Goal: Transaction & Acquisition: Purchase product/service

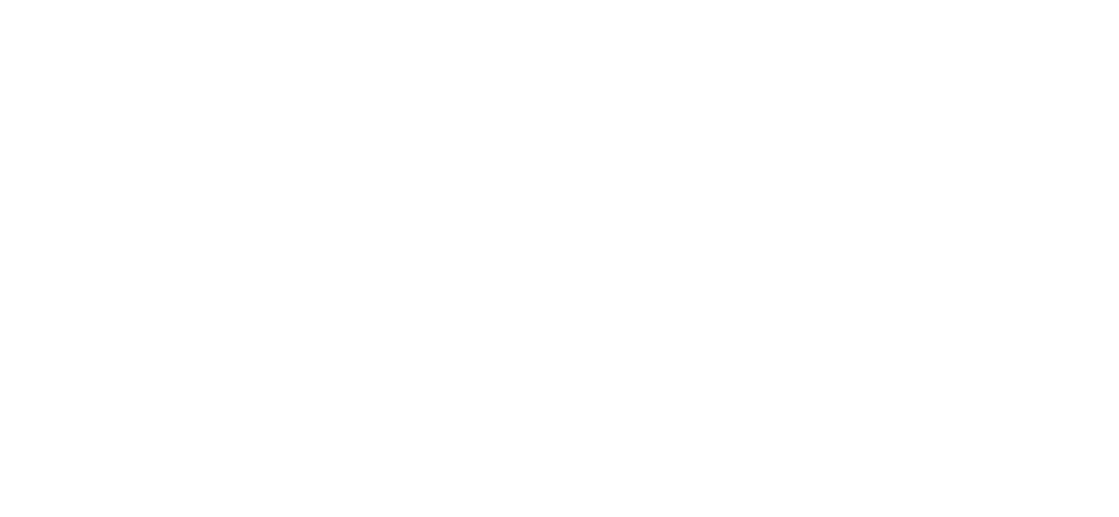
select select "**********"
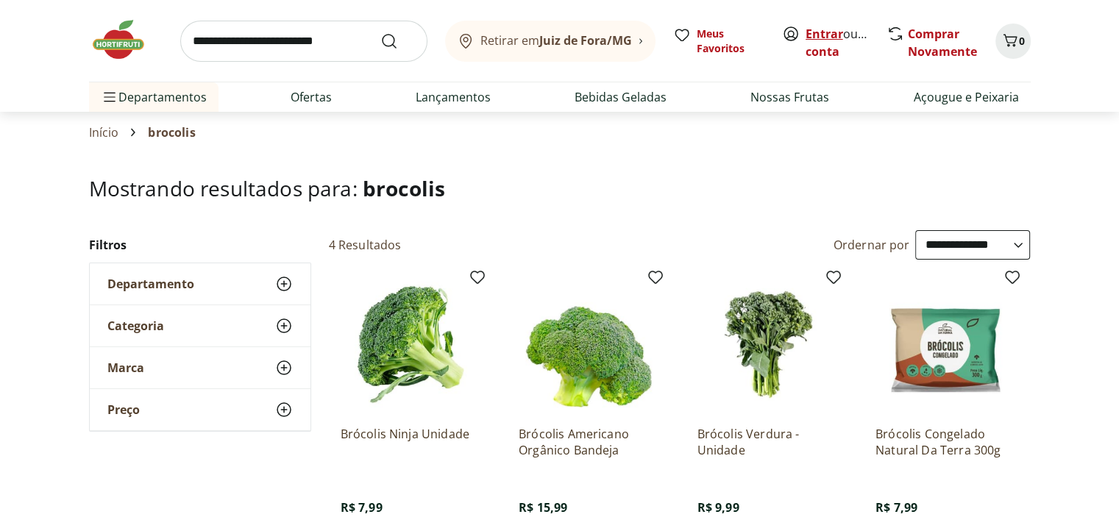
click at [818, 32] on link "Entrar" at bounding box center [825, 34] width 38 height 16
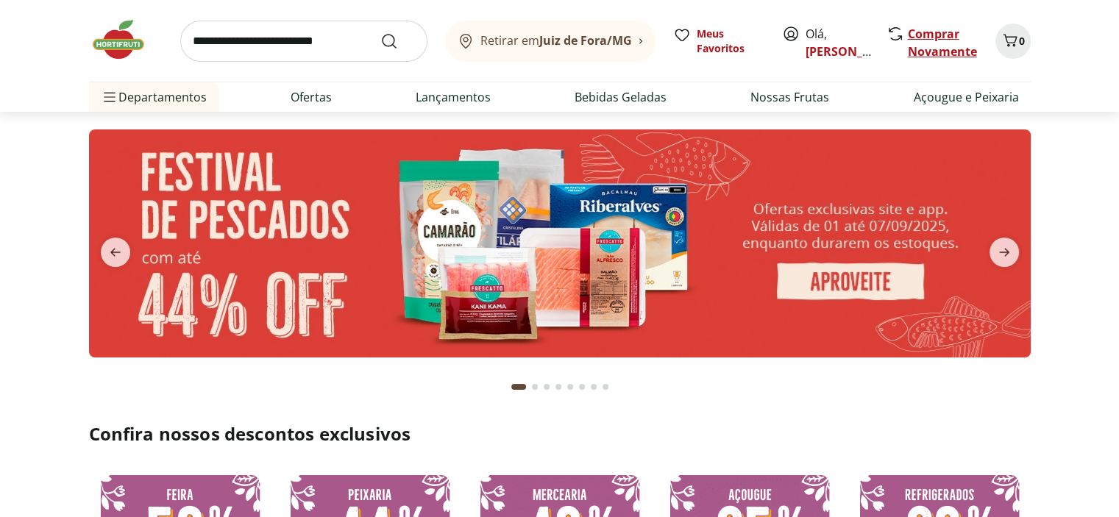
click at [934, 35] on link "Comprar Novamente" at bounding box center [942, 43] width 69 height 34
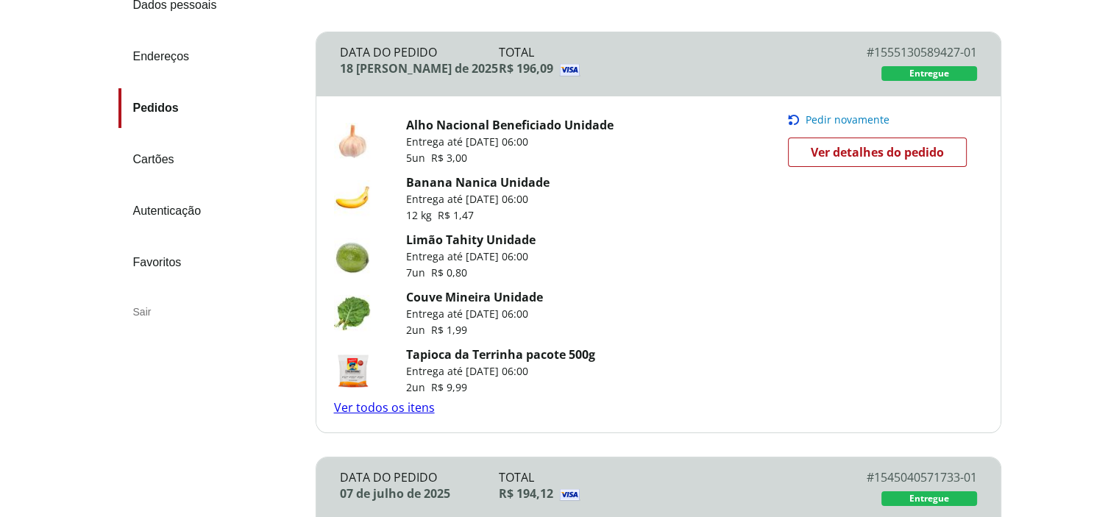
scroll to position [221, 0]
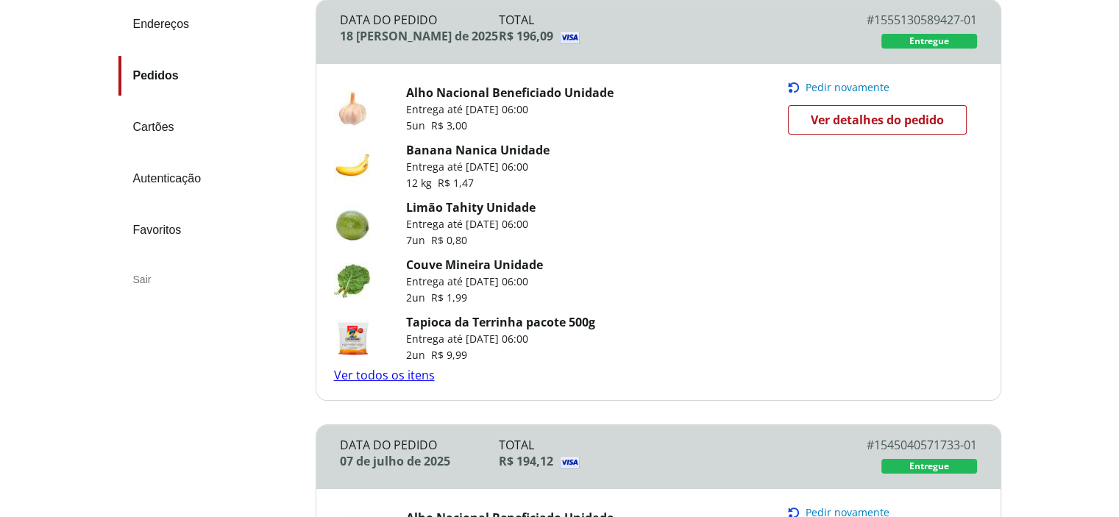
click at [388, 379] on link "Ver todos os itens" at bounding box center [384, 375] width 101 height 16
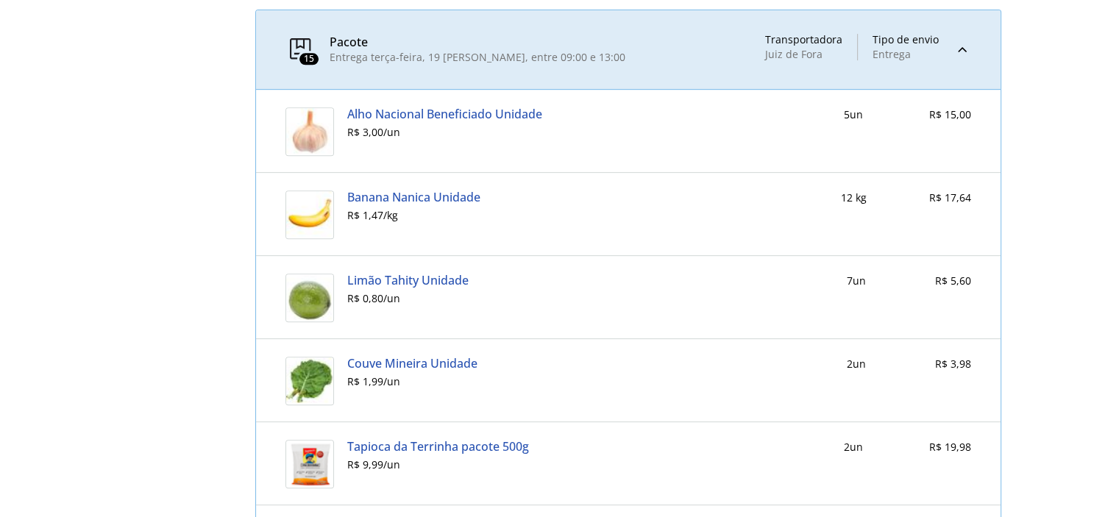
scroll to position [596, 0]
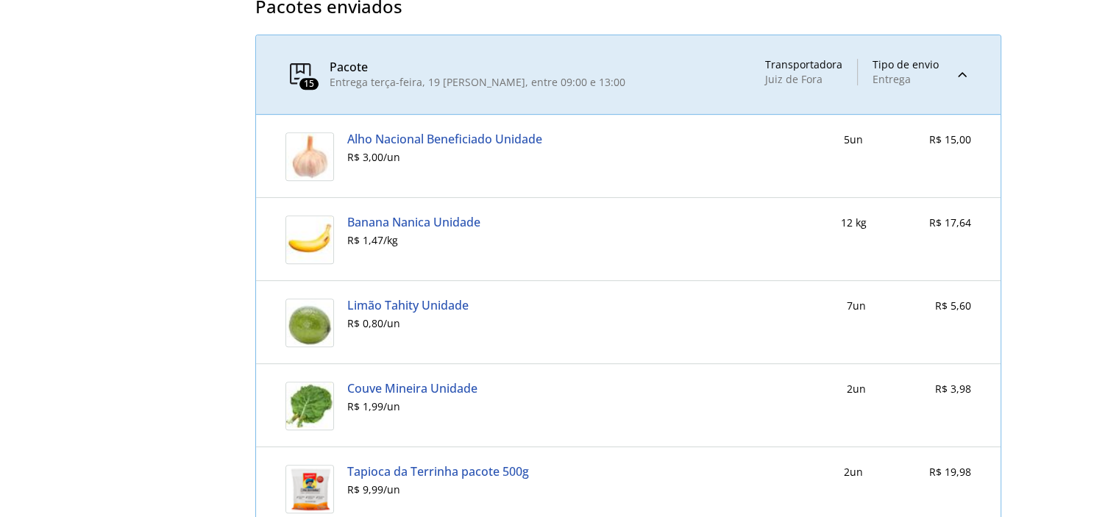
click at [420, 220] on link "Banana Nanica Unidade" at bounding box center [413, 222] width 133 height 13
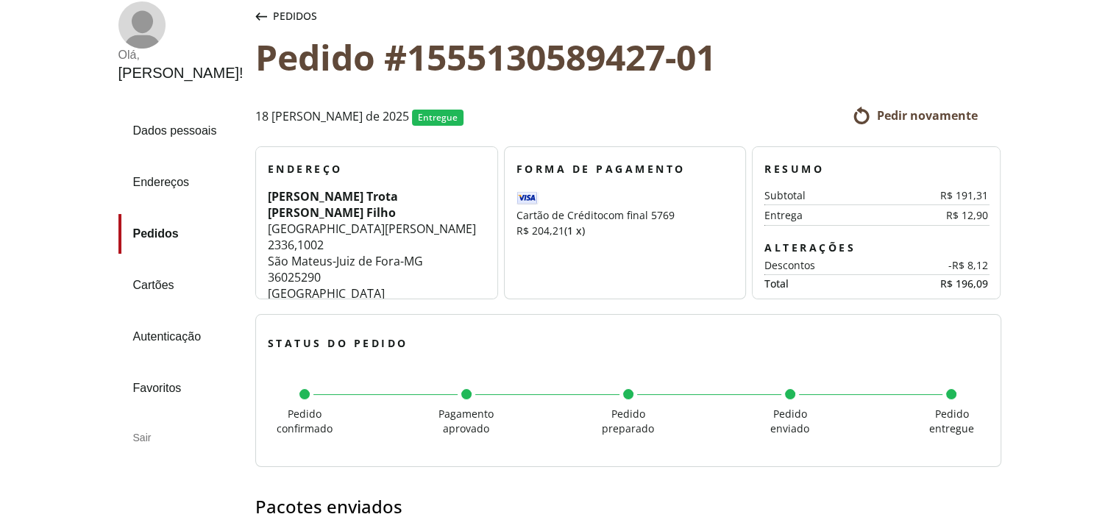
scroll to position [89, 0]
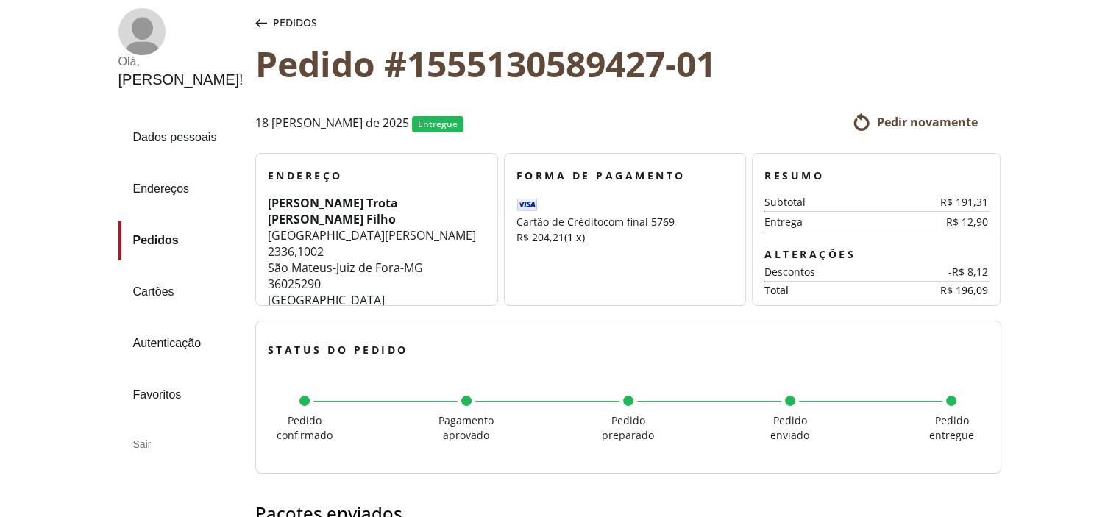
click at [934, 123] on span "Pedir novamente" at bounding box center [926, 122] width 101 height 16
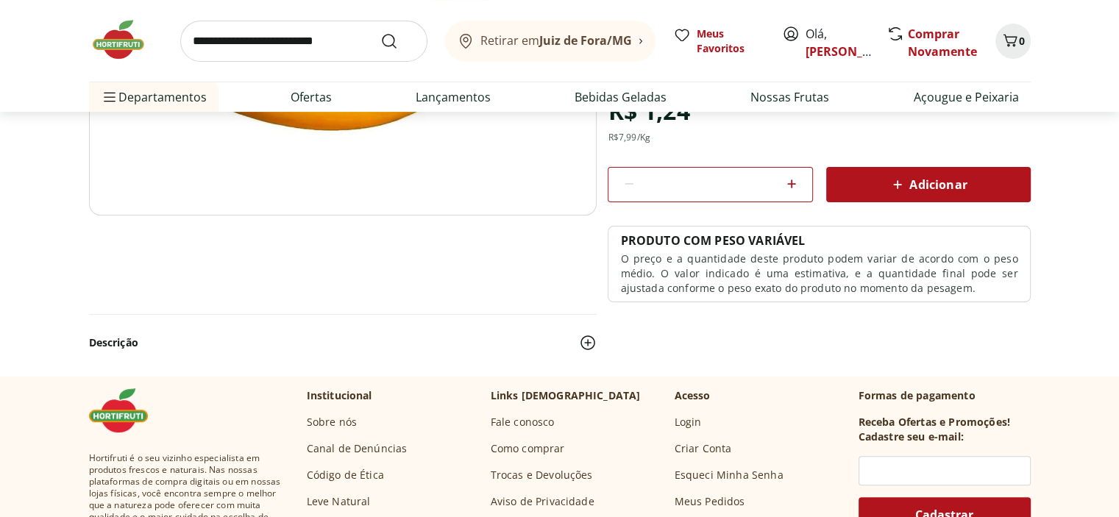
scroll to position [294, 0]
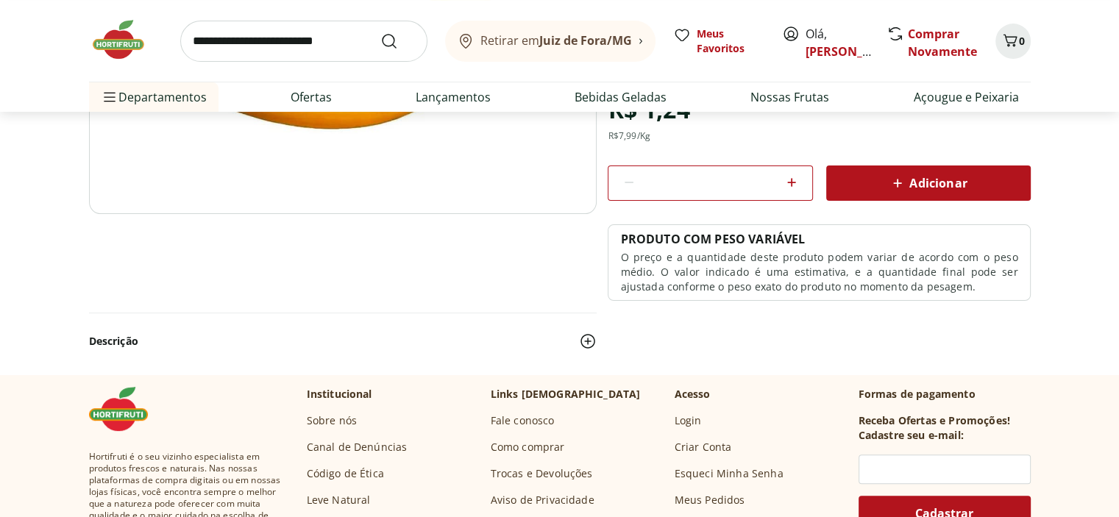
click at [796, 185] on icon at bounding box center [792, 183] width 18 height 18
click at [795, 185] on icon at bounding box center [792, 183] width 18 height 18
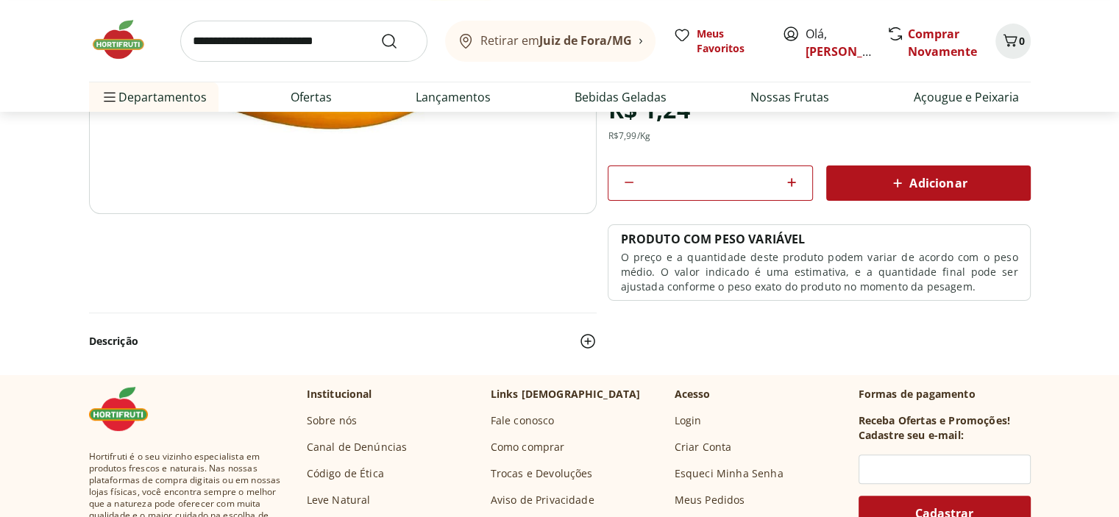
click at [795, 185] on icon at bounding box center [792, 183] width 18 height 18
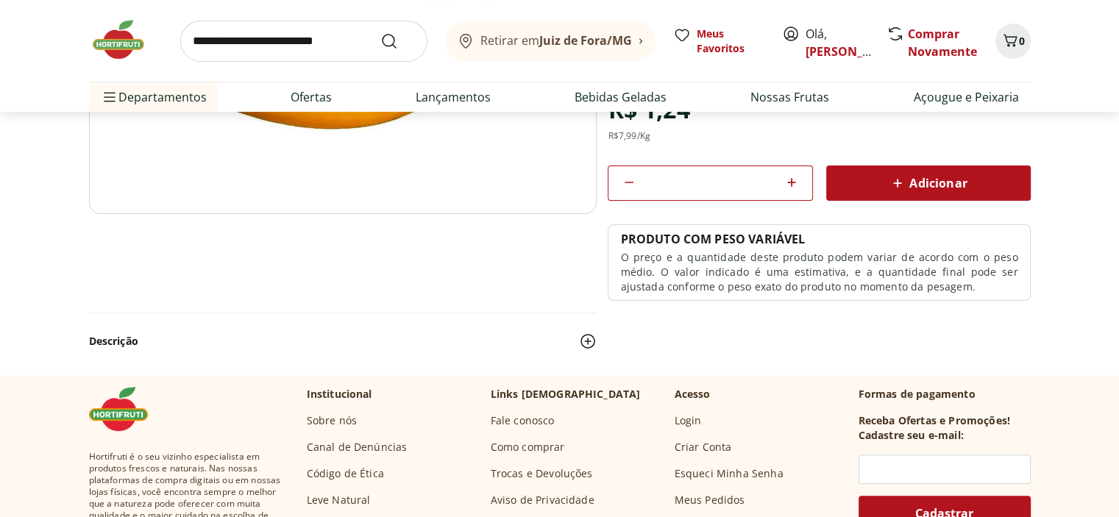
click at [795, 185] on icon at bounding box center [792, 183] width 18 height 18
type input "**"
click at [882, 188] on div "Adicionar" at bounding box center [928, 183] width 181 height 26
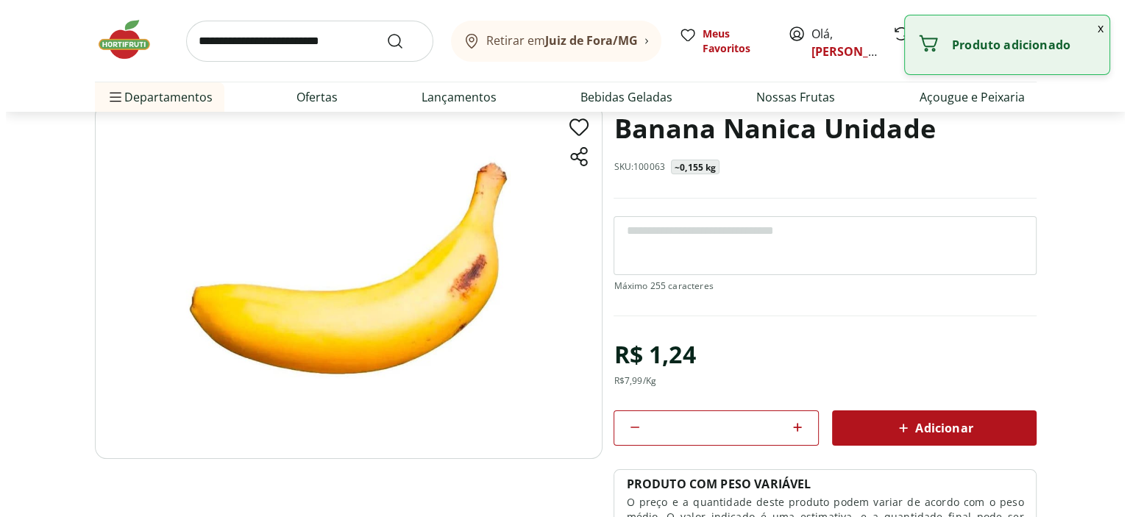
scroll to position [0, 0]
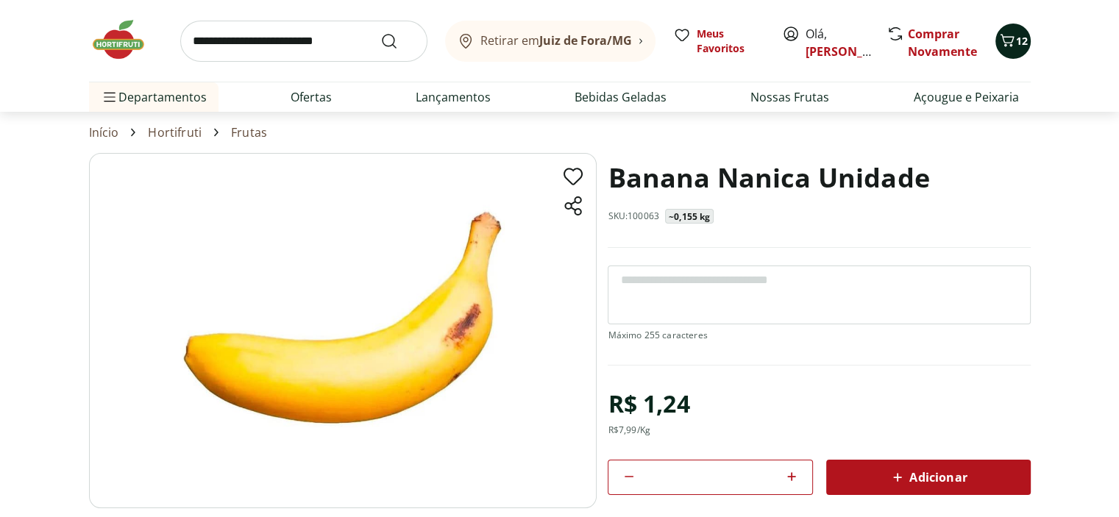
click at [1009, 37] on icon "Carrinho" at bounding box center [1007, 40] width 14 height 13
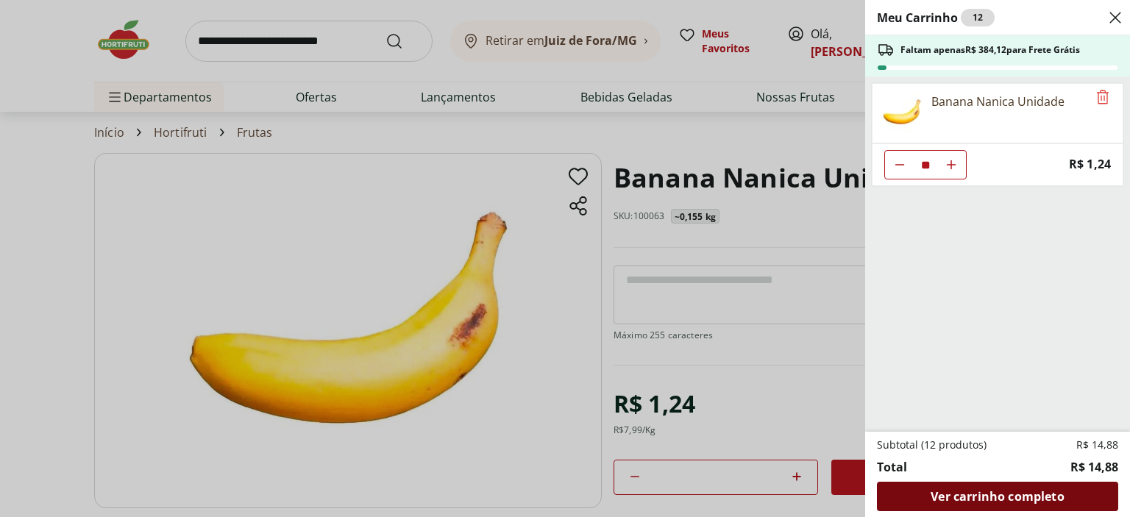
click at [990, 497] on span "Ver carrinho completo" at bounding box center [997, 497] width 133 height 12
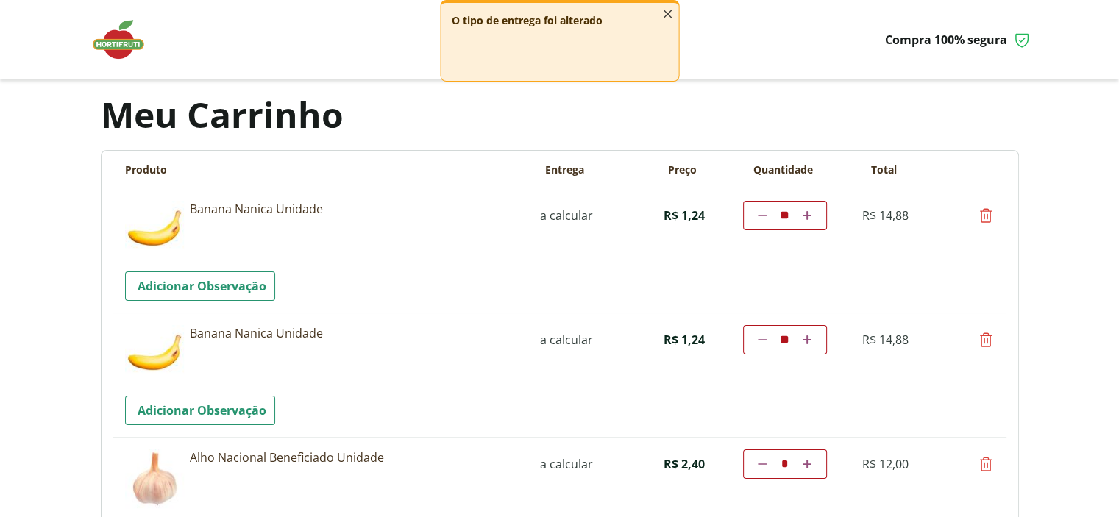
click at [672, 16] on icon "button" at bounding box center [667, 14] width 16 height 16
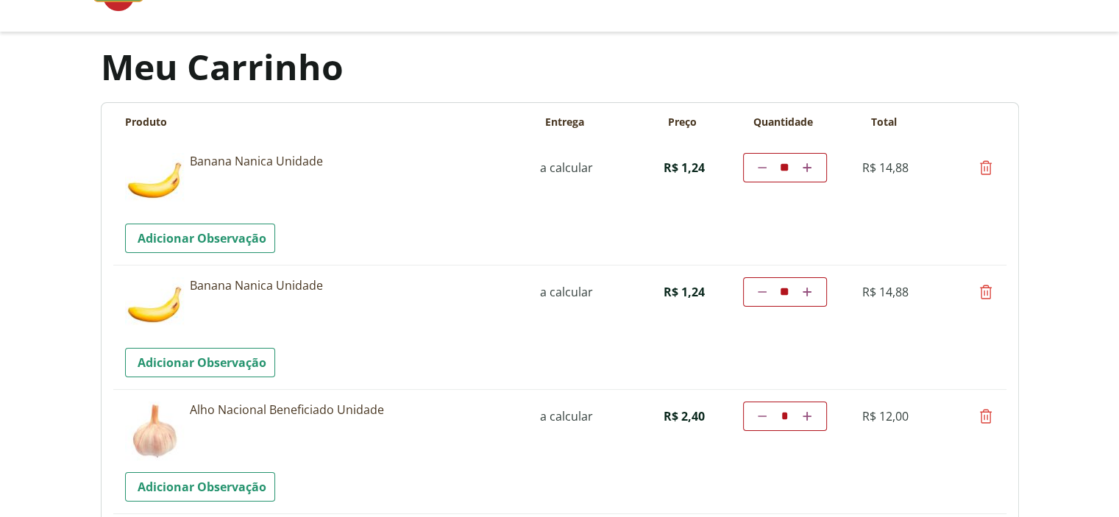
scroll to position [74, 0]
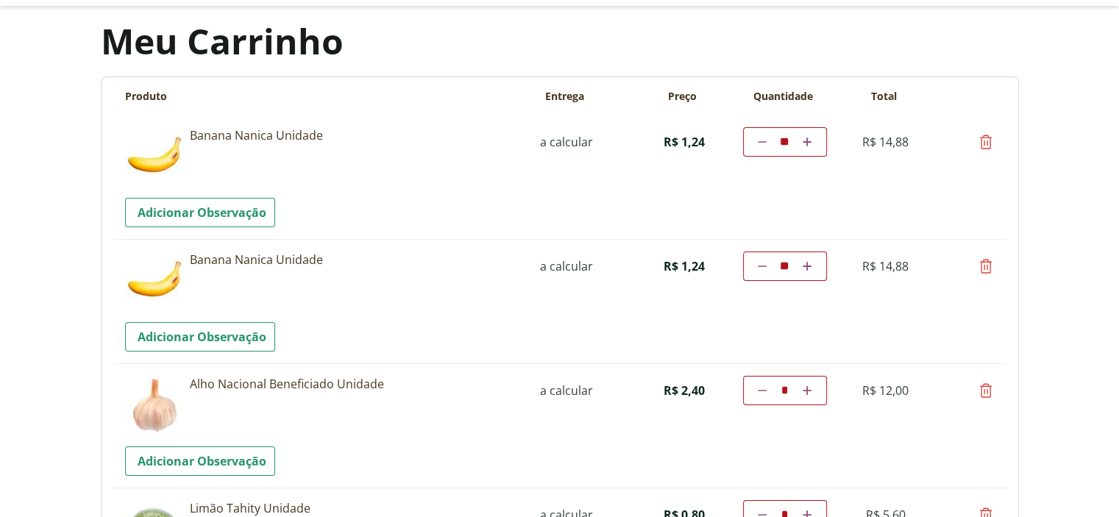
click at [993, 140] on icon at bounding box center [986, 142] width 18 height 18
type input "*"
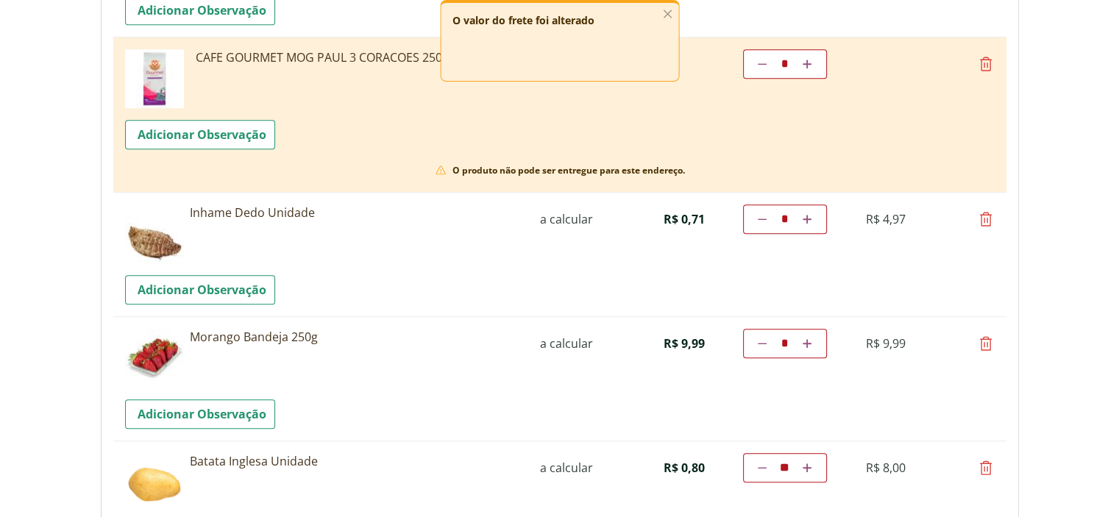
scroll to position [957, 0]
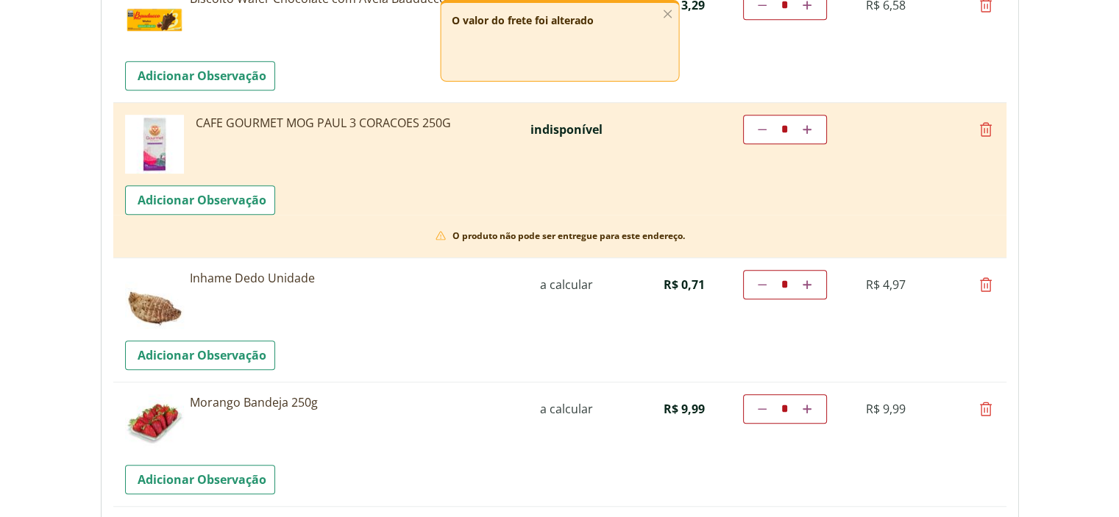
click at [982, 129] on icon at bounding box center [986, 130] width 18 height 18
type input "*"
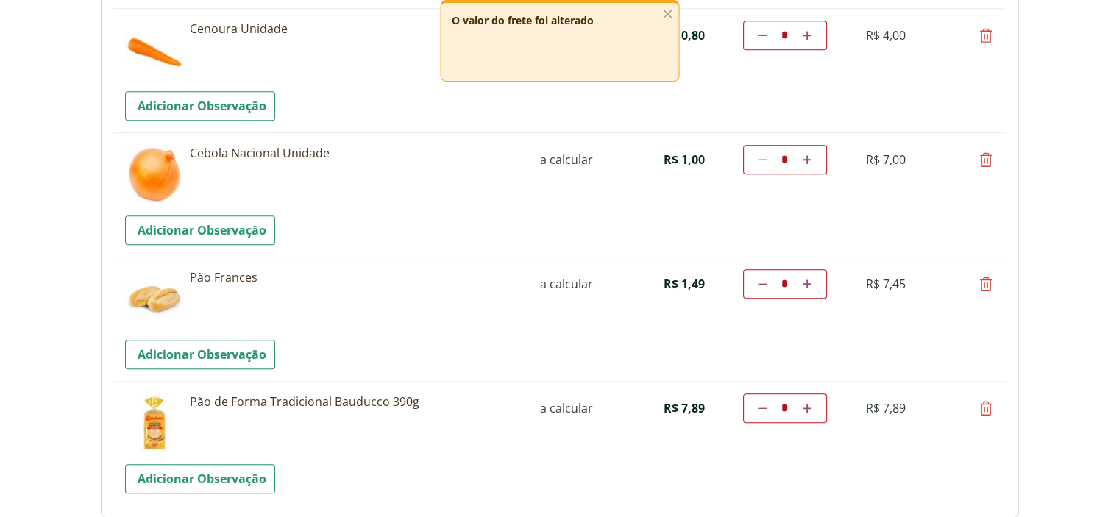
scroll to position [1398, 0]
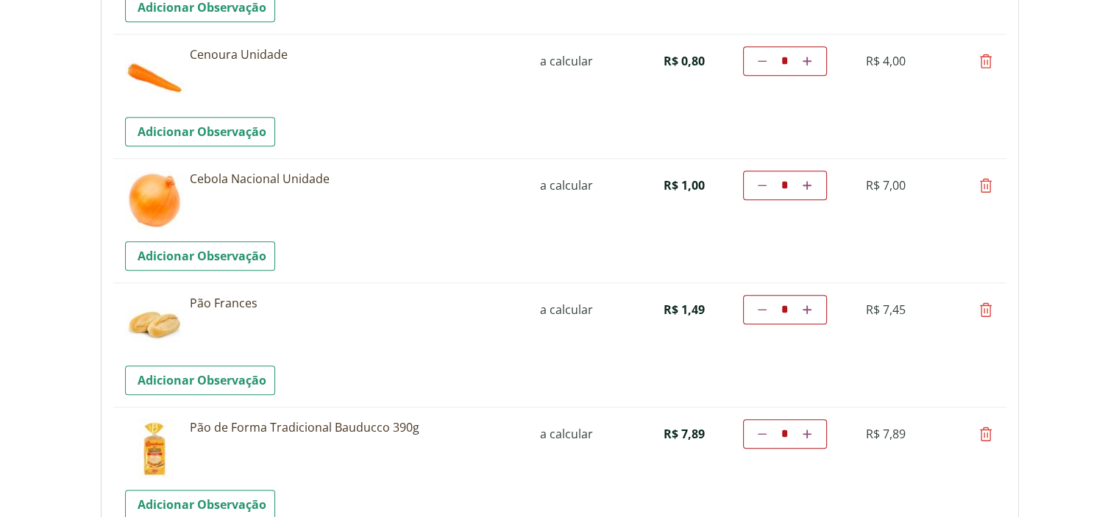
click at [758, 185] on icon at bounding box center [762, 185] width 9 height 9
type input "*"
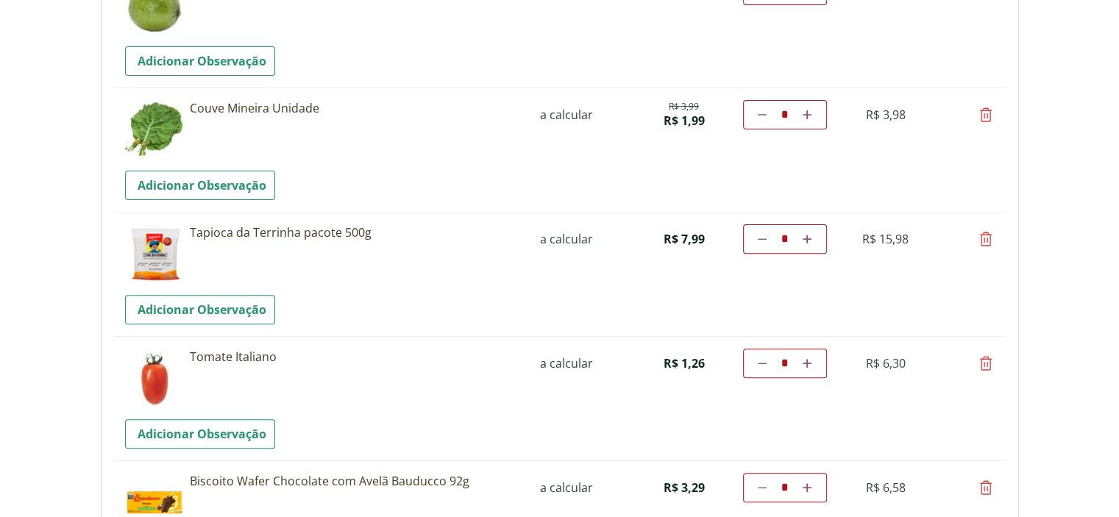
scroll to position [547, 0]
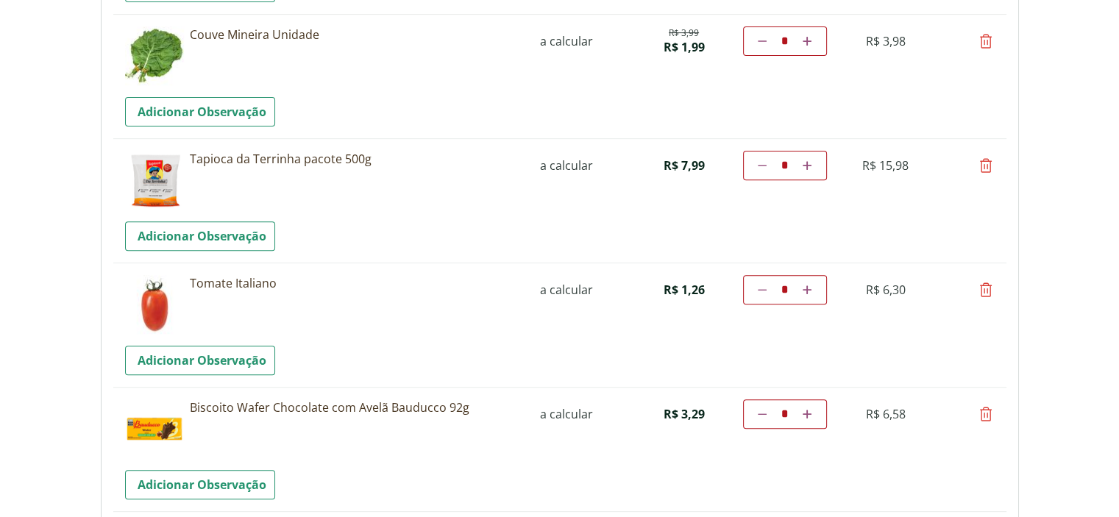
click at [806, 167] on icon at bounding box center [807, 165] width 9 height 9
type input "*"
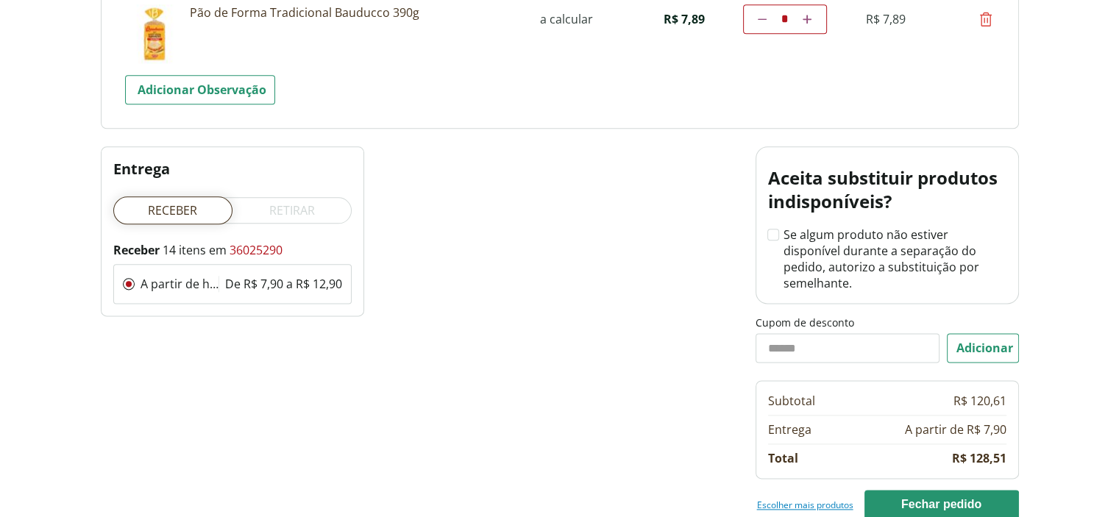
scroll to position [1840, 0]
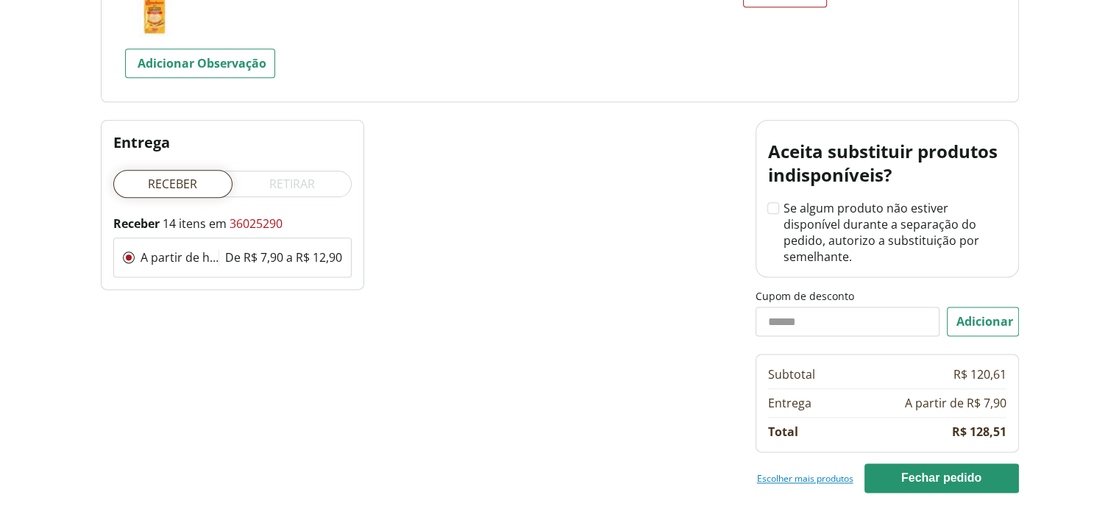
click at [787, 472] on link "Escolher mais produtos" at bounding box center [805, 478] width 96 height 12
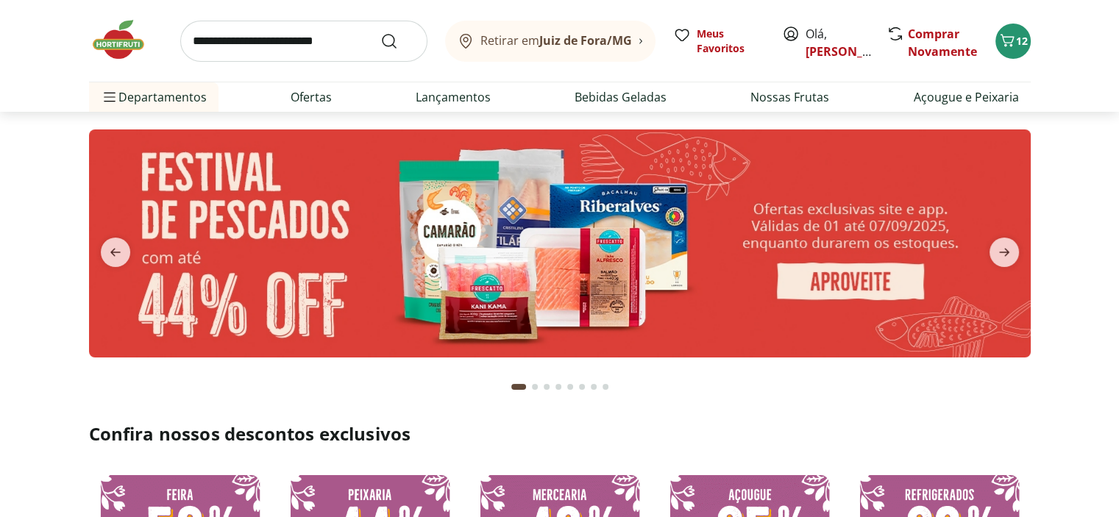
click at [312, 27] on input "search" at bounding box center [303, 41] width 247 height 41
type input "****"
click at [380, 32] on button "Submit Search" at bounding box center [397, 41] width 35 height 18
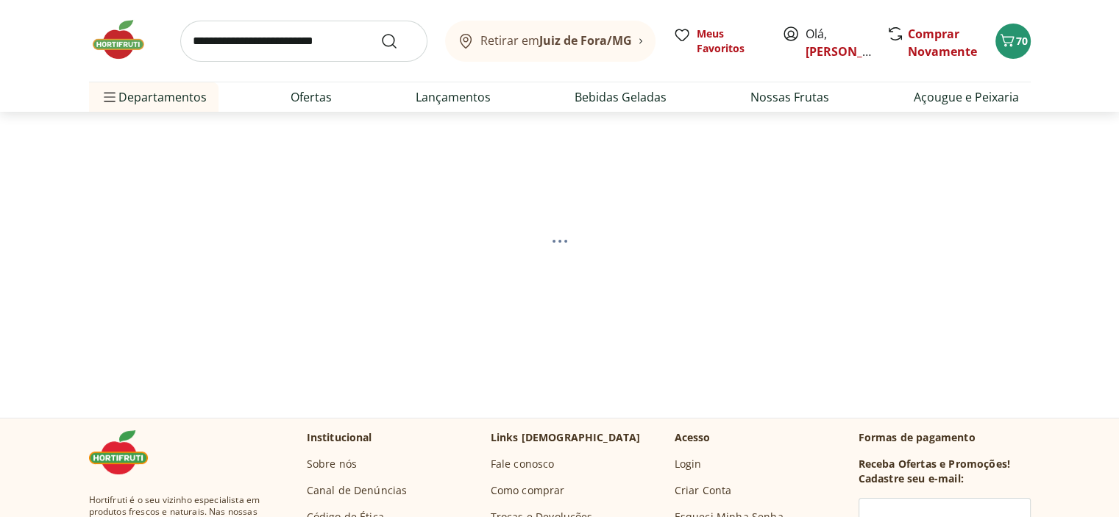
select select "**********"
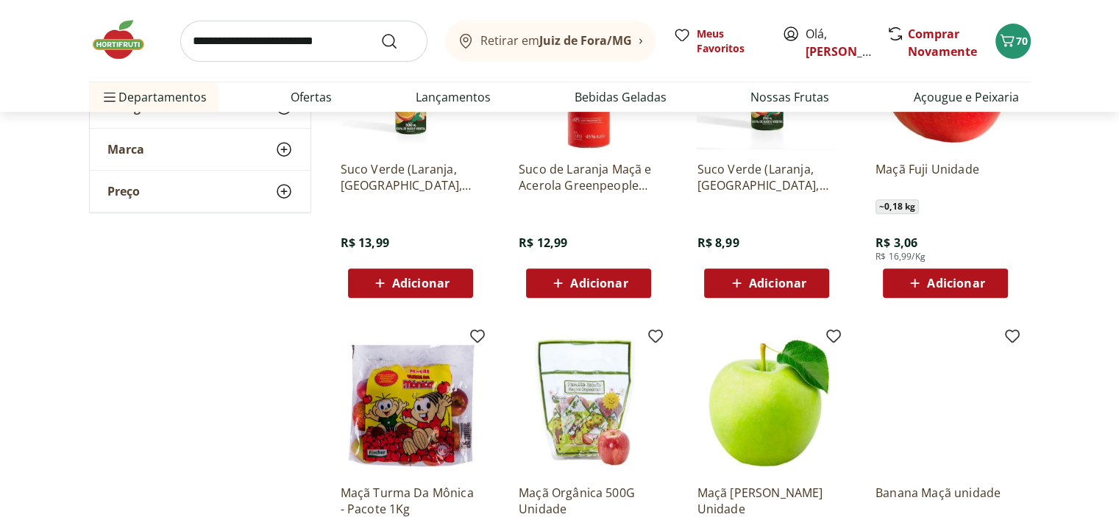
scroll to position [589, 0]
click at [948, 277] on span "Adicionar" at bounding box center [955, 283] width 57 height 12
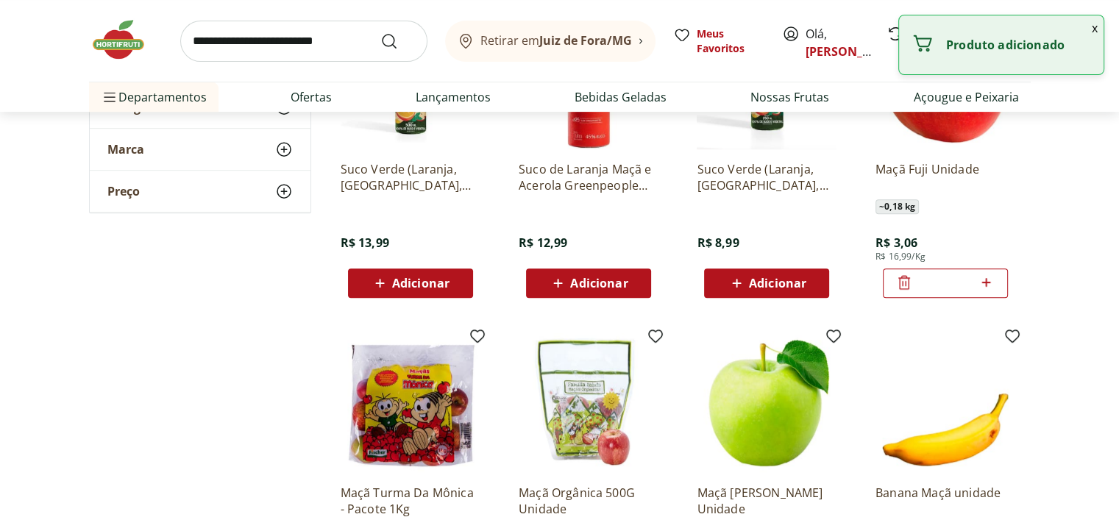
click at [989, 285] on icon at bounding box center [986, 283] width 18 height 18
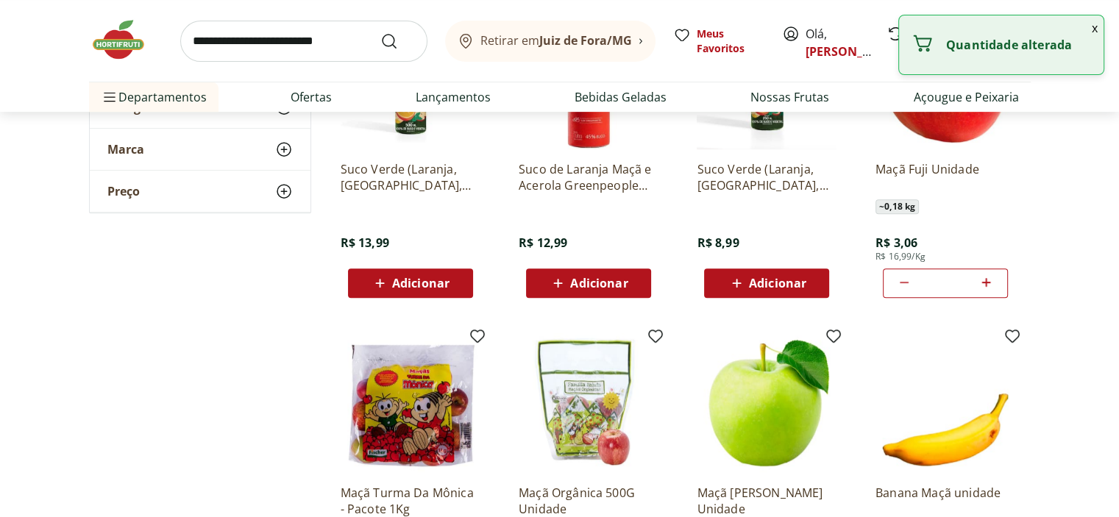
click at [989, 285] on icon at bounding box center [986, 283] width 18 height 18
type input "*"
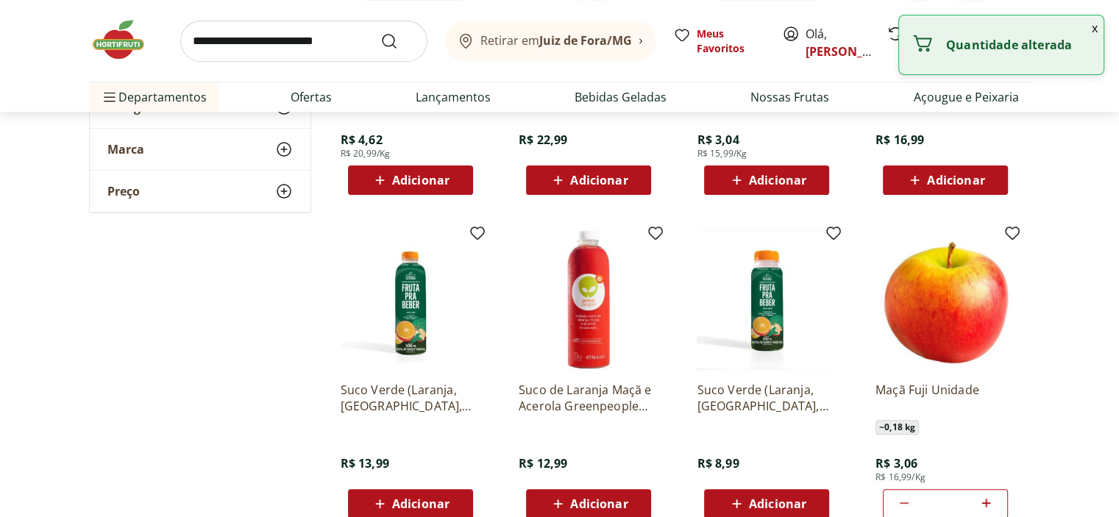
scroll to position [0, 0]
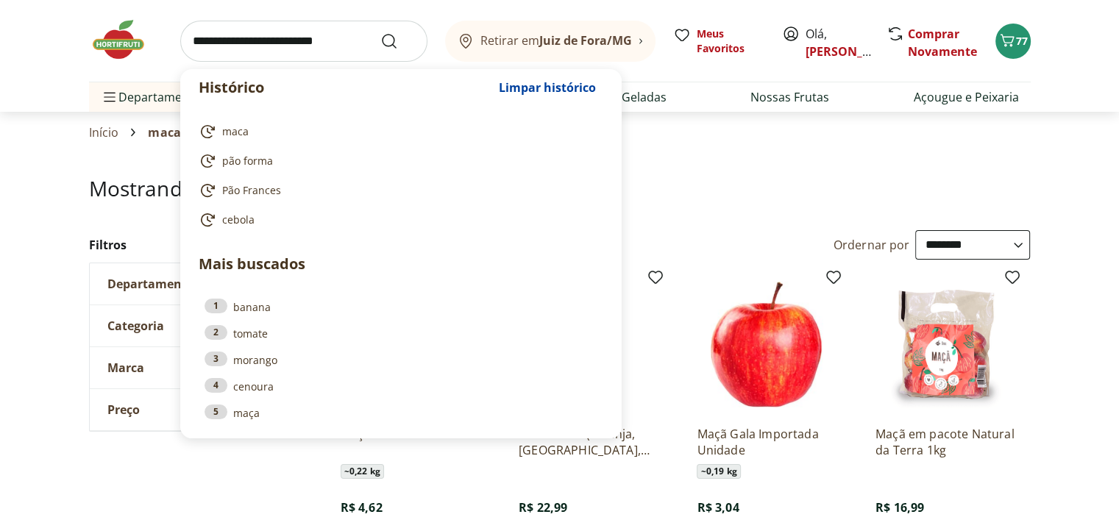
click at [329, 46] on input "search" at bounding box center [303, 41] width 247 height 41
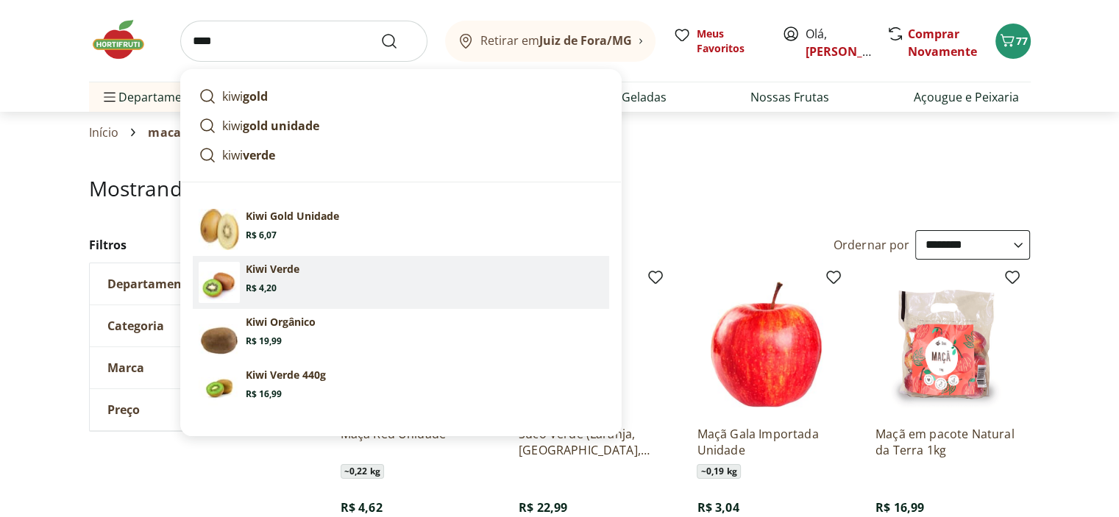
click at [284, 269] on p "Kiwi Verde" at bounding box center [273, 269] width 54 height 15
type input "**********"
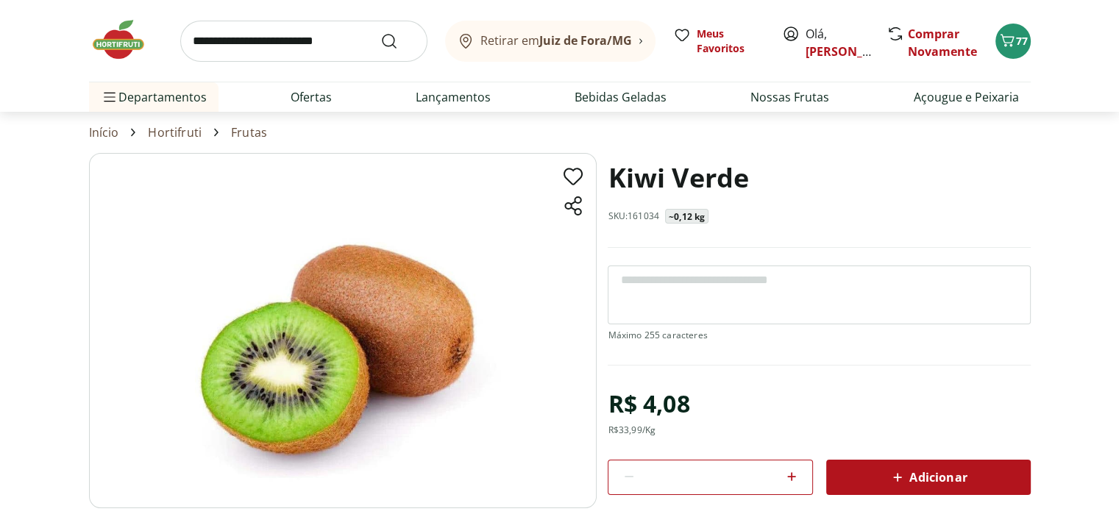
click at [795, 475] on icon at bounding box center [792, 477] width 18 height 18
click at [795, 473] on icon at bounding box center [792, 477] width 18 height 18
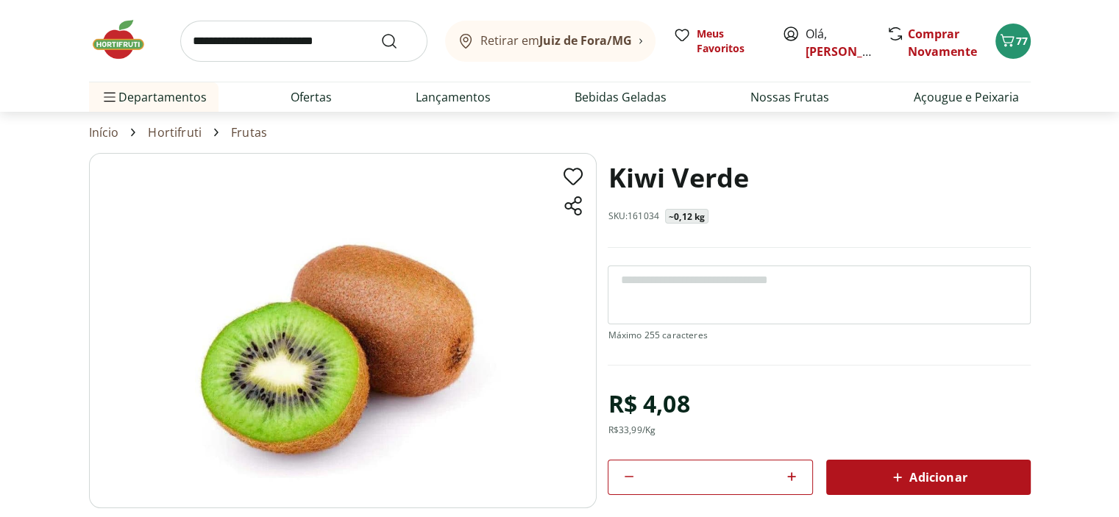
click at [795, 470] on icon at bounding box center [792, 477] width 18 height 18
type input "*"
click at [901, 475] on icon at bounding box center [898, 478] width 18 height 18
click at [1012, 42] on icon "Carrinho" at bounding box center [1007, 41] width 18 height 18
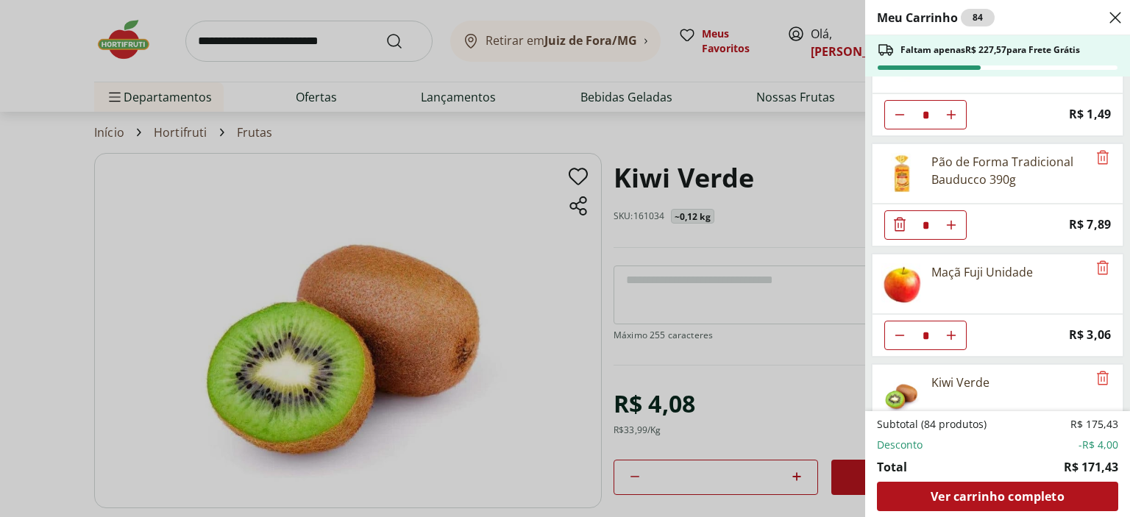
scroll to position [1422, 0]
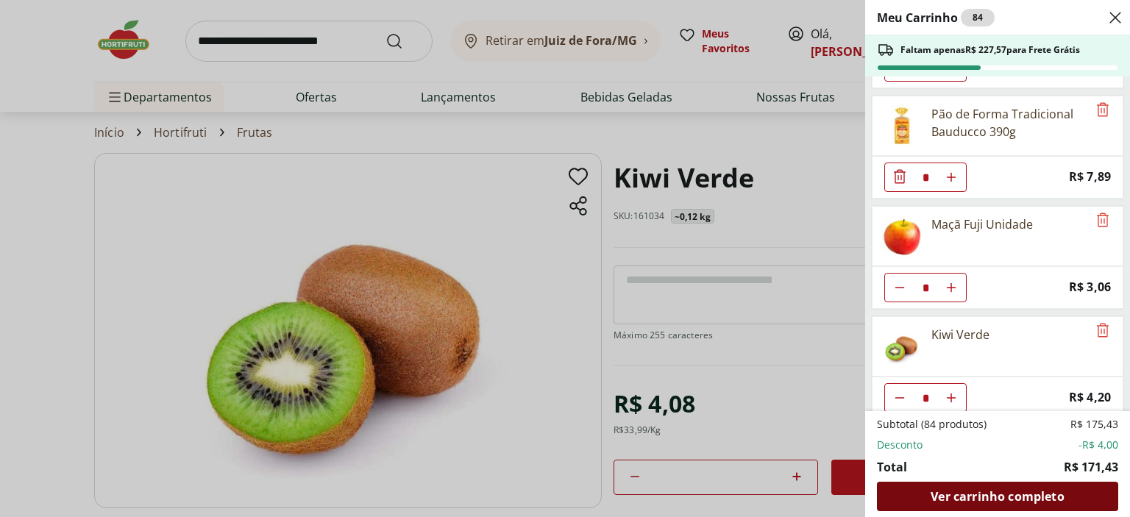
click at [983, 499] on span "Ver carrinho completo" at bounding box center [997, 497] width 133 height 12
